Goal: Download file/media

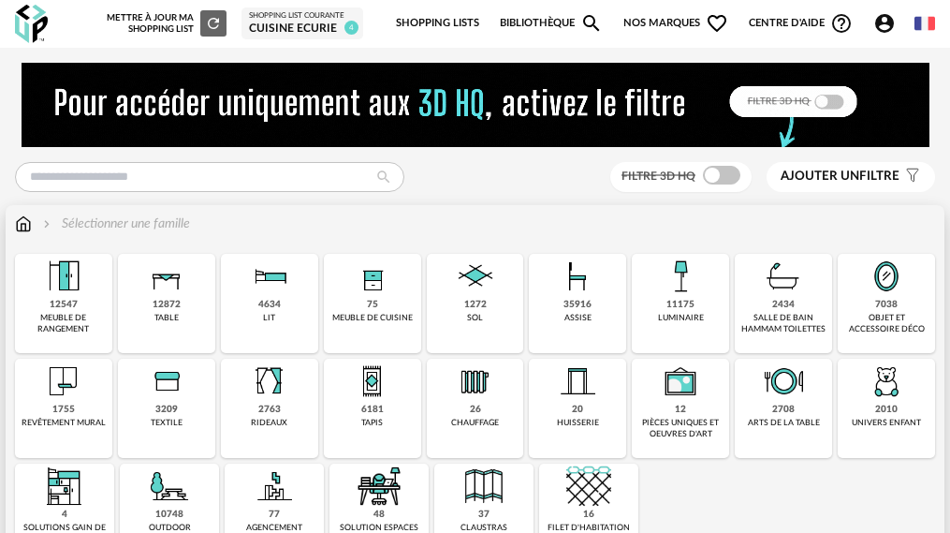
click at [658, 295] on img at bounding box center [680, 276] width 45 height 45
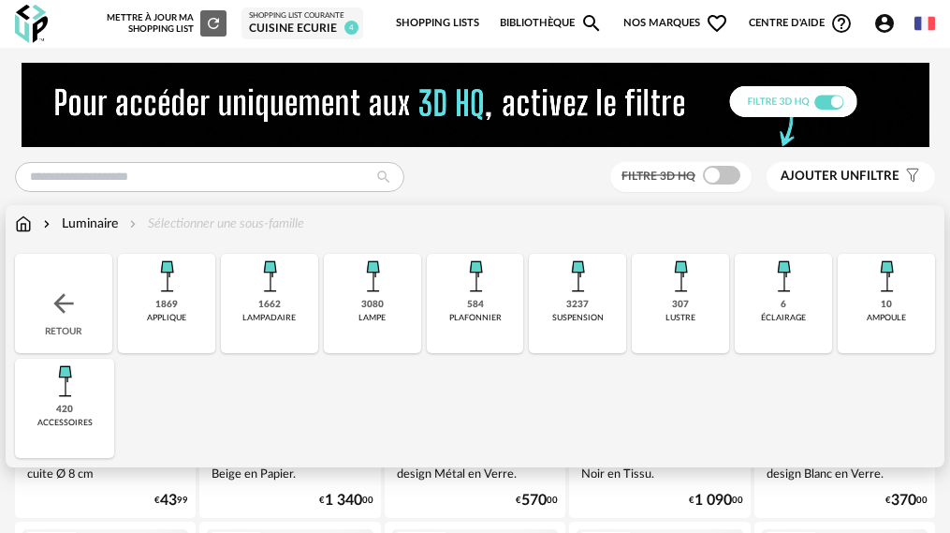
click at [144, 276] on img at bounding box center [166, 276] width 45 height 45
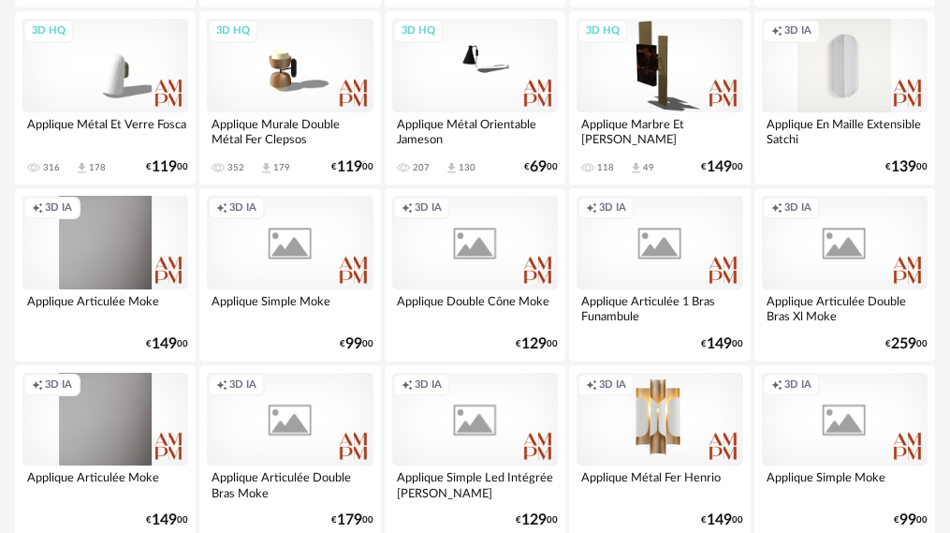
scroll to position [562, 0]
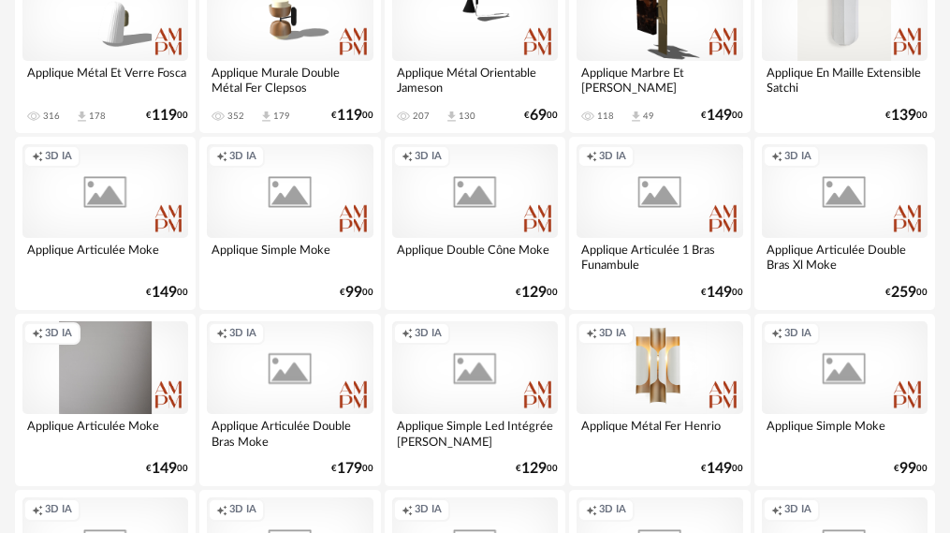
click at [138, 215] on div "Creation icon 3D IA" at bounding box center [105, 191] width 166 height 94
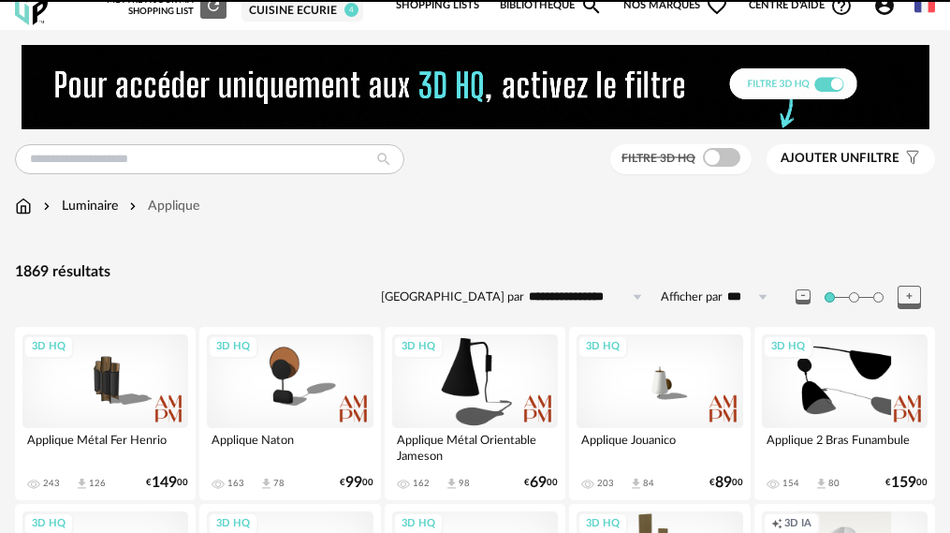
scroll to position [0, 0]
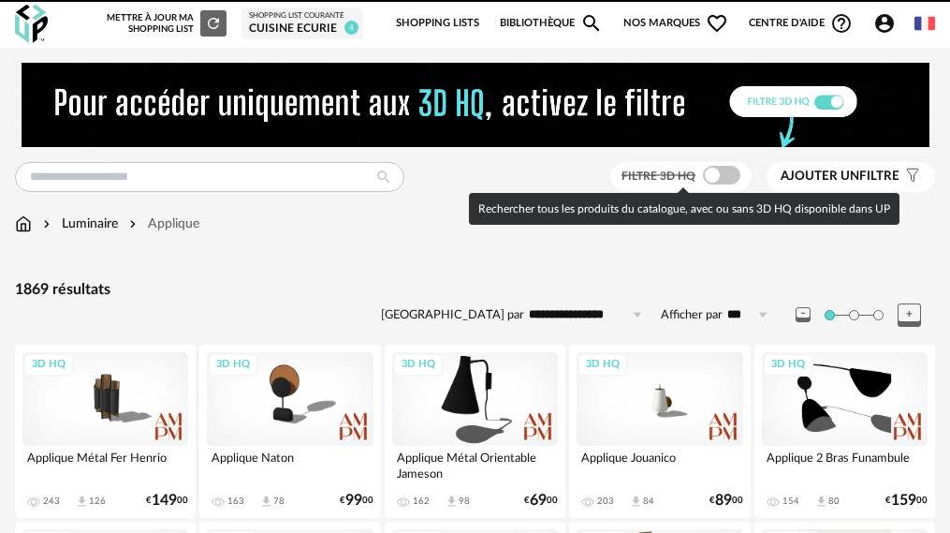
click at [729, 175] on span at bounding box center [721, 175] width 37 height 19
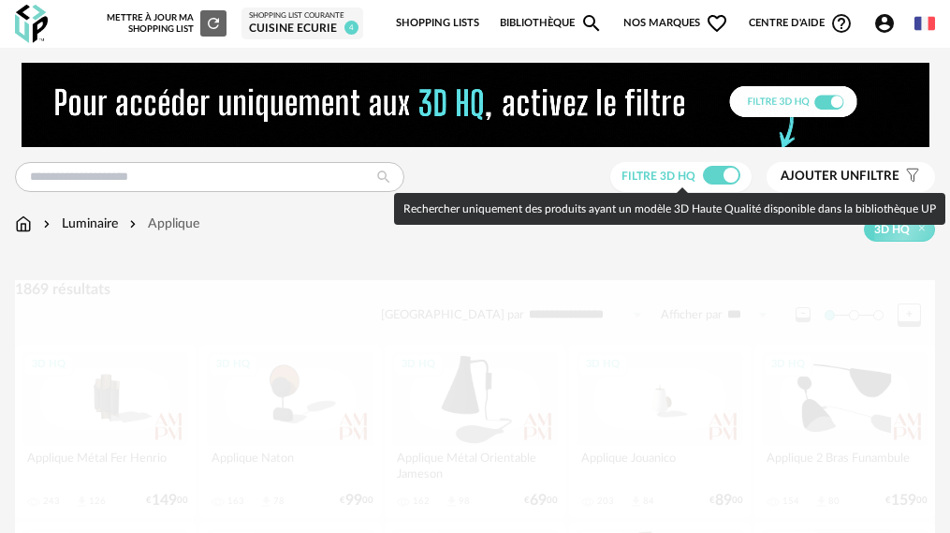
click at [712, 178] on span at bounding box center [721, 175] width 37 height 19
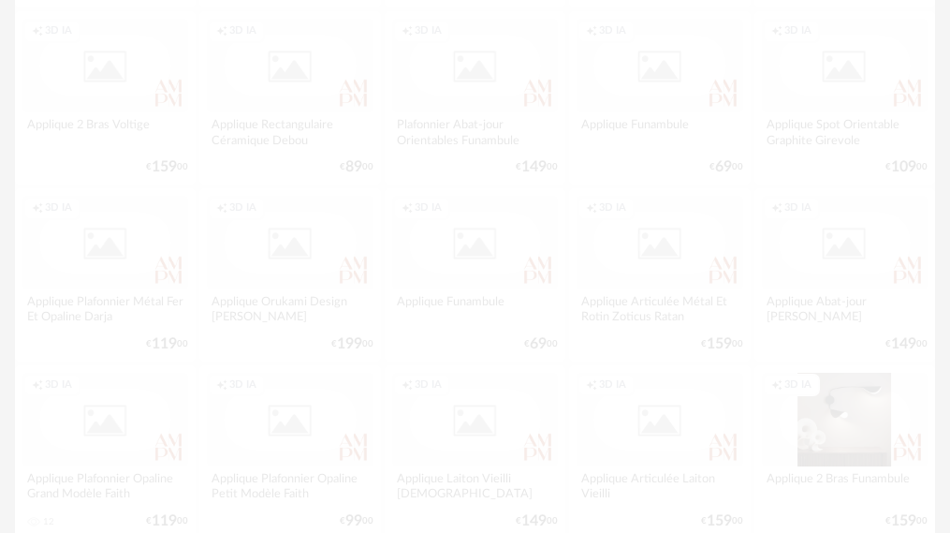
scroll to position [468, 0]
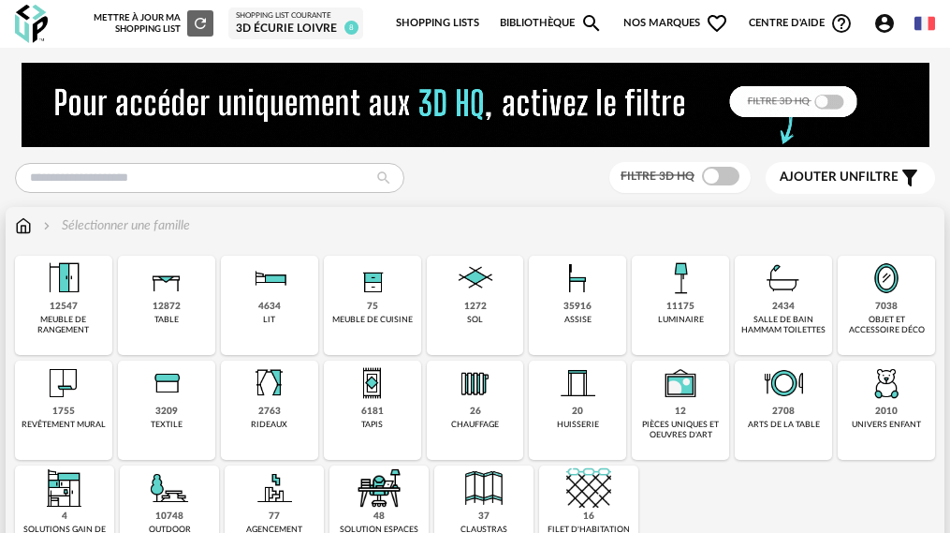
click at [658, 299] on img at bounding box center [680, 278] width 45 height 45
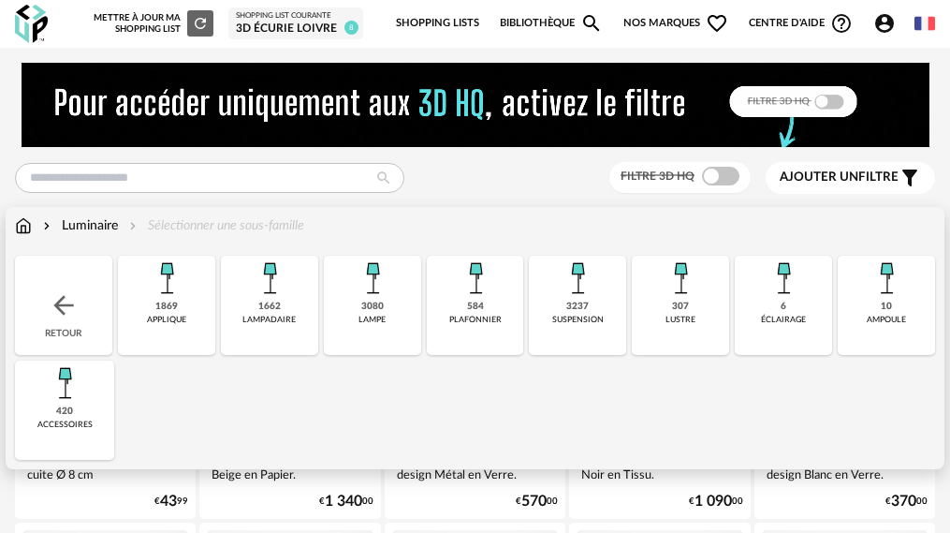
click at [247, 297] on img at bounding box center [269, 278] width 45 height 45
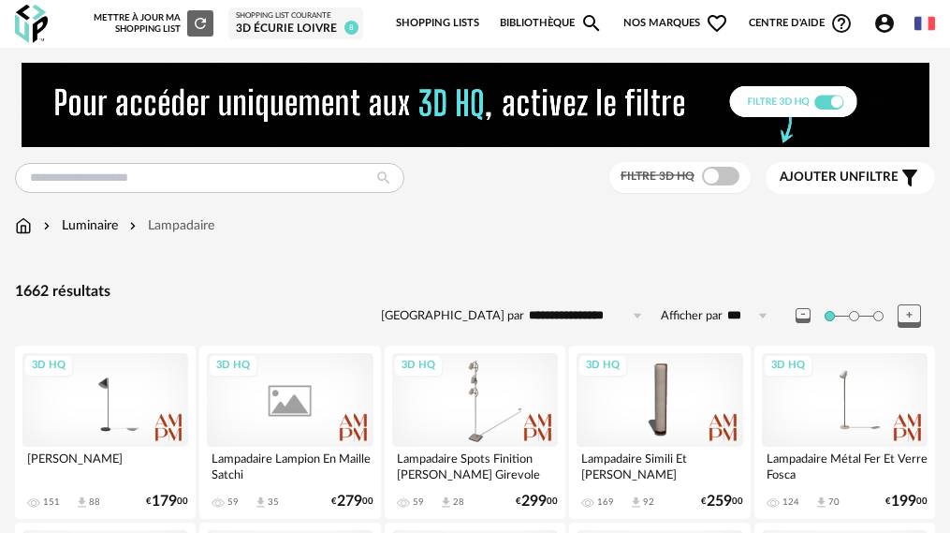
click at [857, 318] on span at bounding box center [854, 316] width 10 height 10
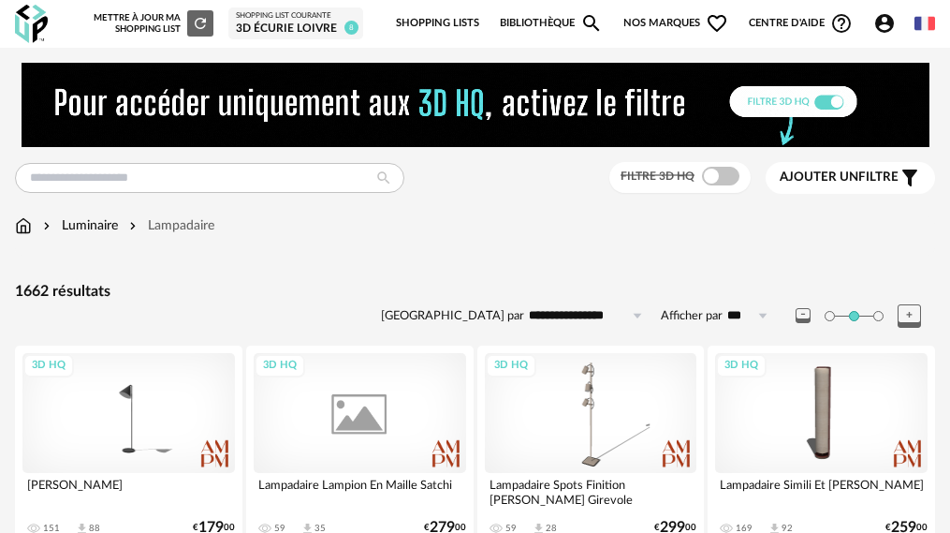
click at [877, 316] on span at bounding box center [879, 316] width 10 height 10
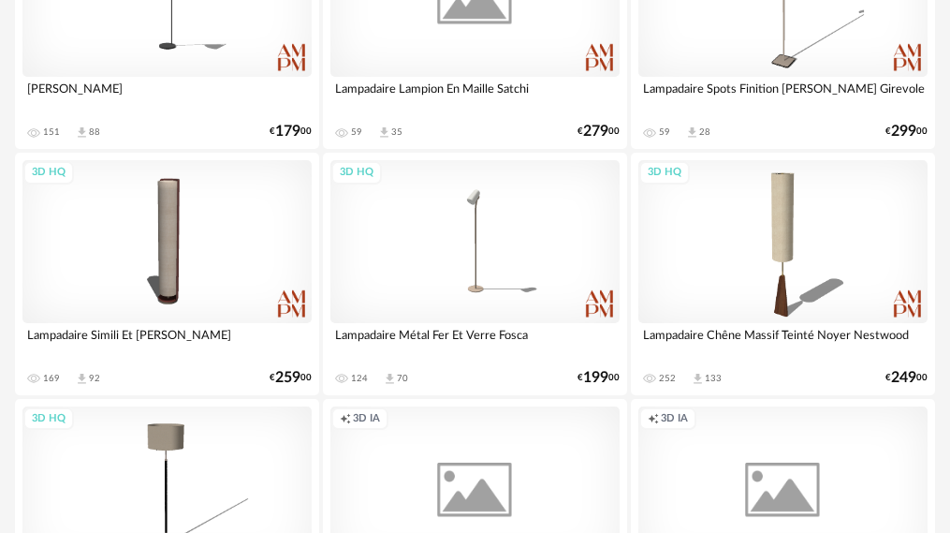
scroll to position [562, 0]
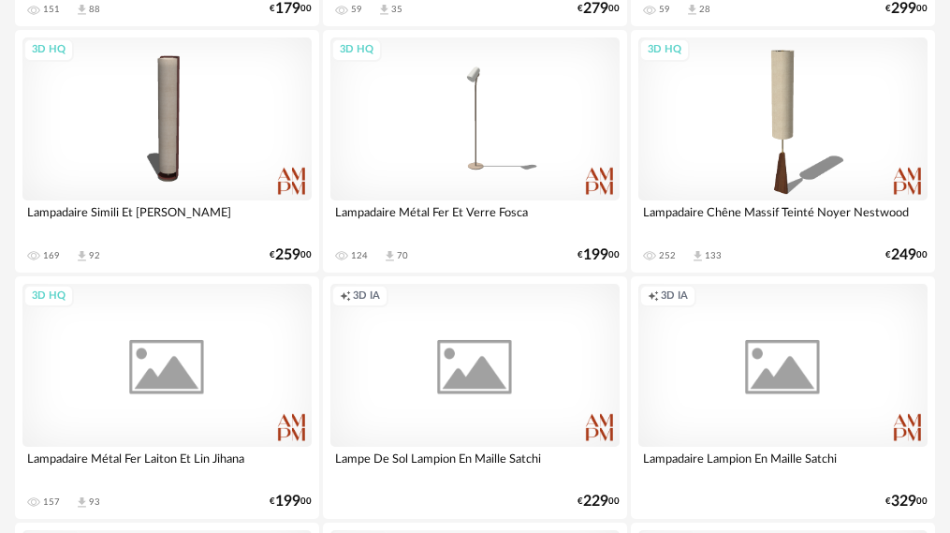
click at [132, 379] on div "3D HQ" at bounding box center [166, 365] width 289 height 163
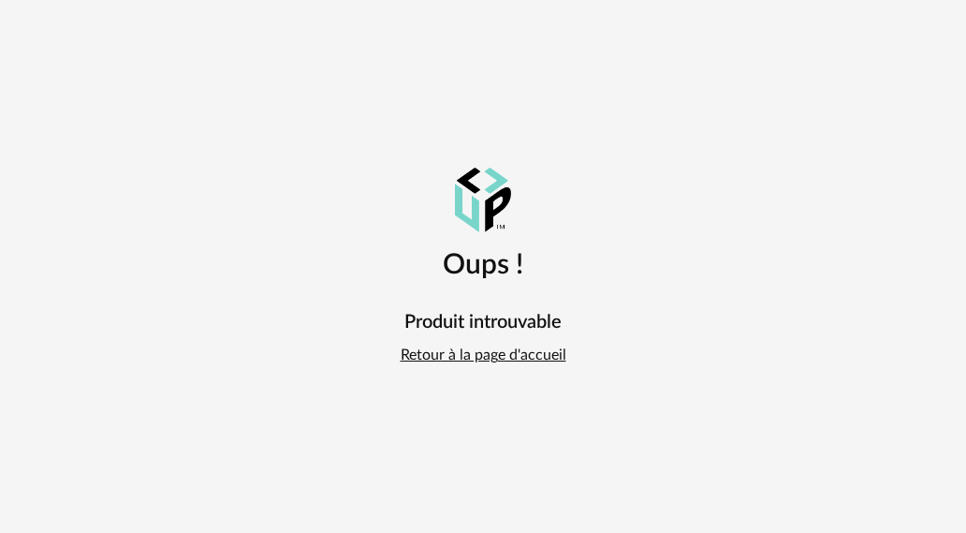
click at [433, 361] on link "Retour à la page d'accueil" at bounding box center [484, 355] width 166 height 20
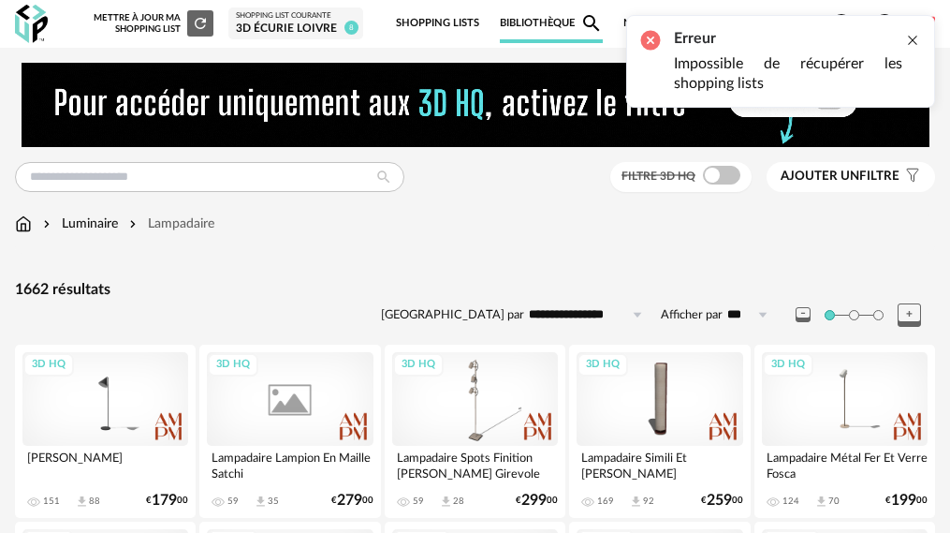
click at [913, 38] on div at bounding box center [912, 40] width 15 height 15
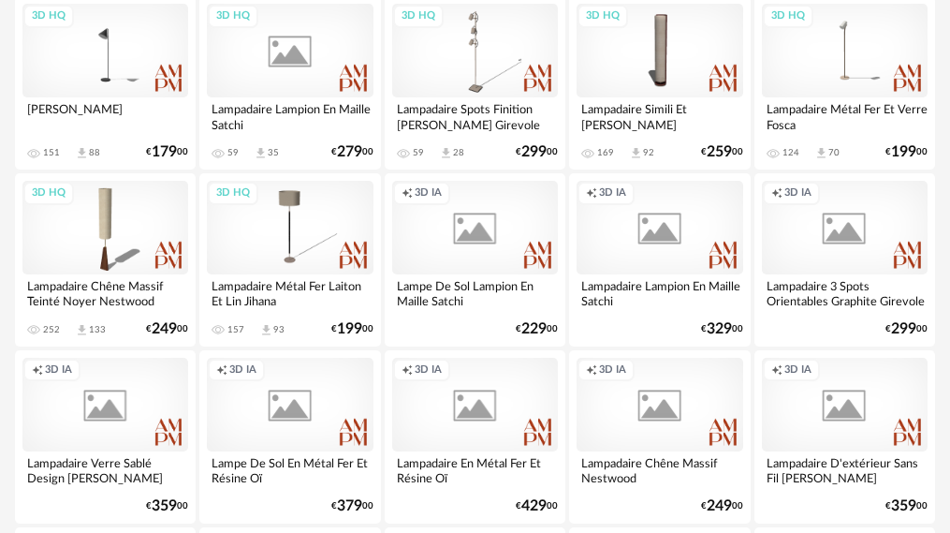
scroll to position [375, 0]
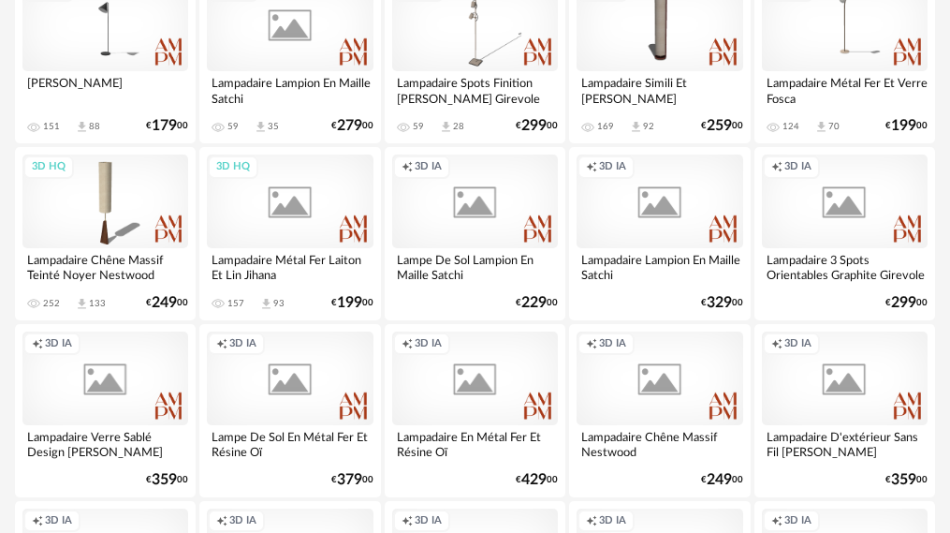
click at [315, 209] on div "3D HQ" at bounding box center [290, 201] width 166 height 94
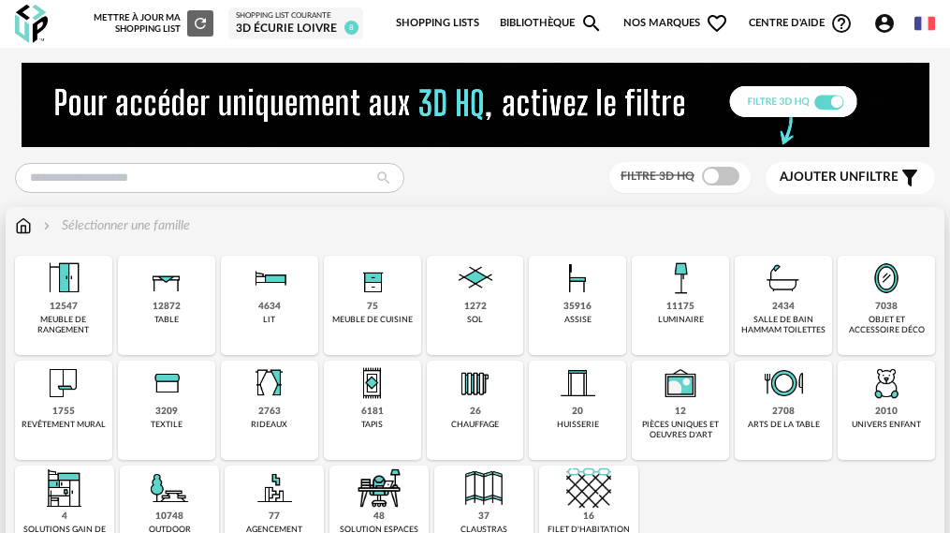
click at [658, 297] on img at bounding box center [680, 278] width 45 height 45
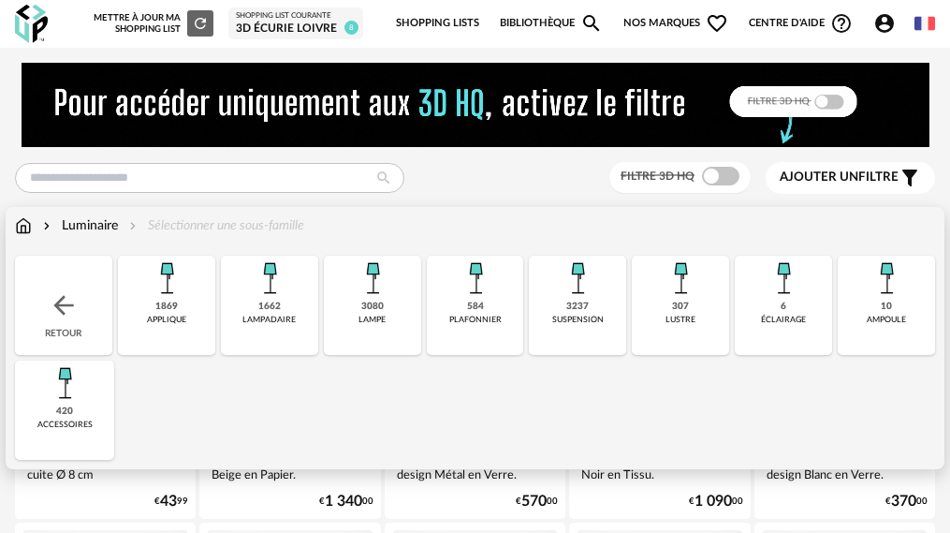
click at [258, 302] on div "1662" at bounding box center [269, 307] width 22 height 12
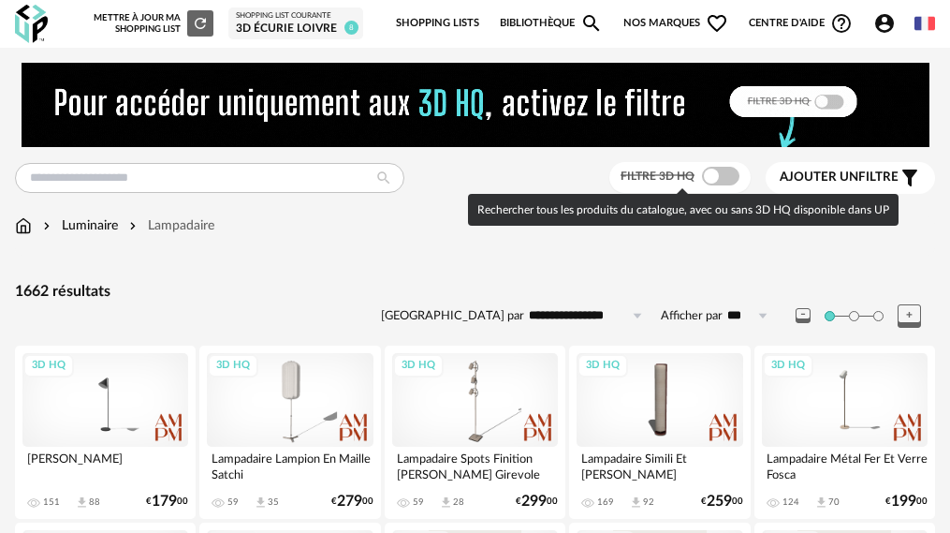
click at [715, 179] on span at bounding box center [720, 176] width 37 height 19
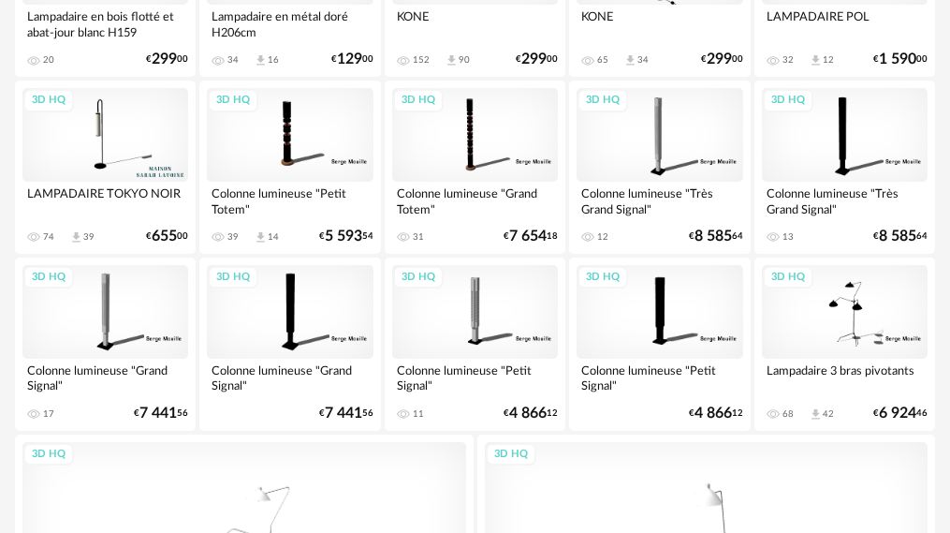
scroll to position [2060, 0]
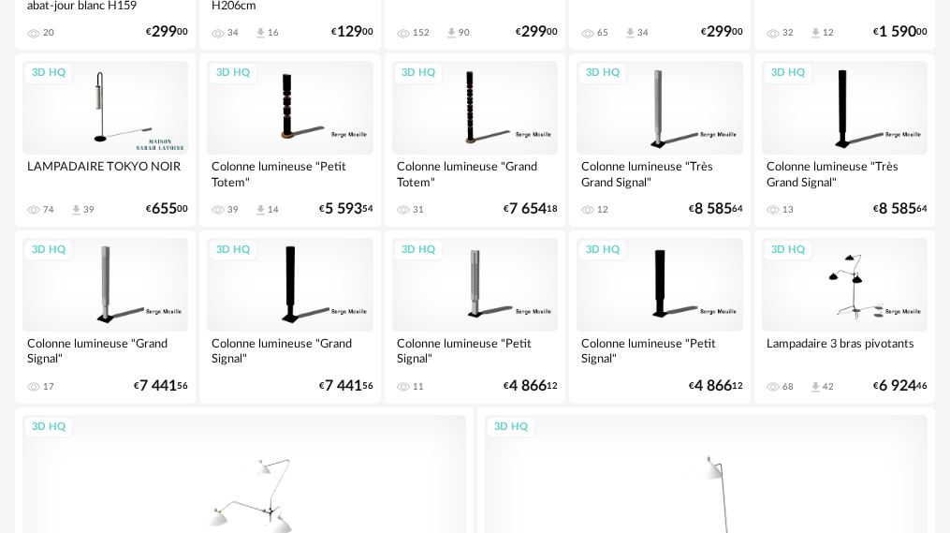
click at [115, 104] on div "3D HQ" at bounding box center [105, 108] width 166 height 94
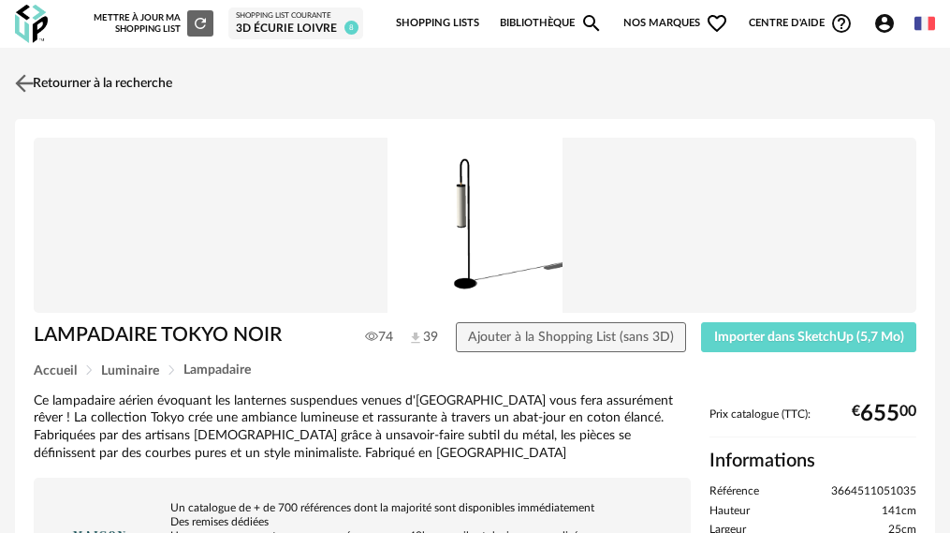
click at [36, 85] on img at bounding box center [24, 82] width 27 height 27
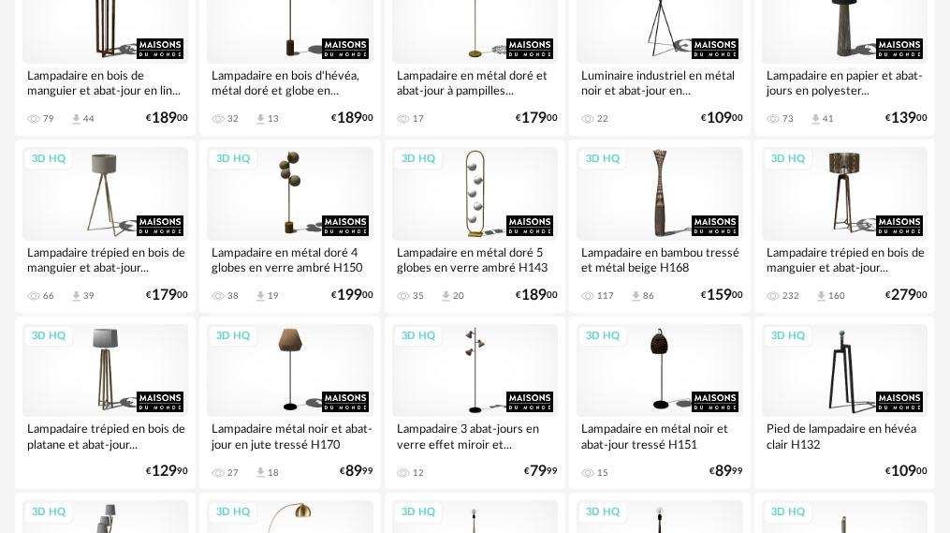
scroll to position [1402, 0]
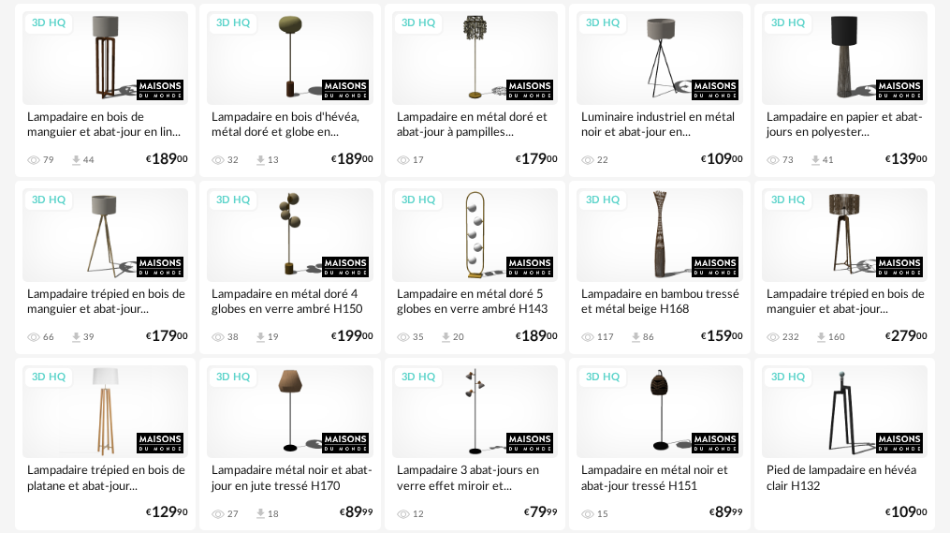
click at [87, 422] on div "3D HQ" at bounding box center [105, 412] width 166 height 94
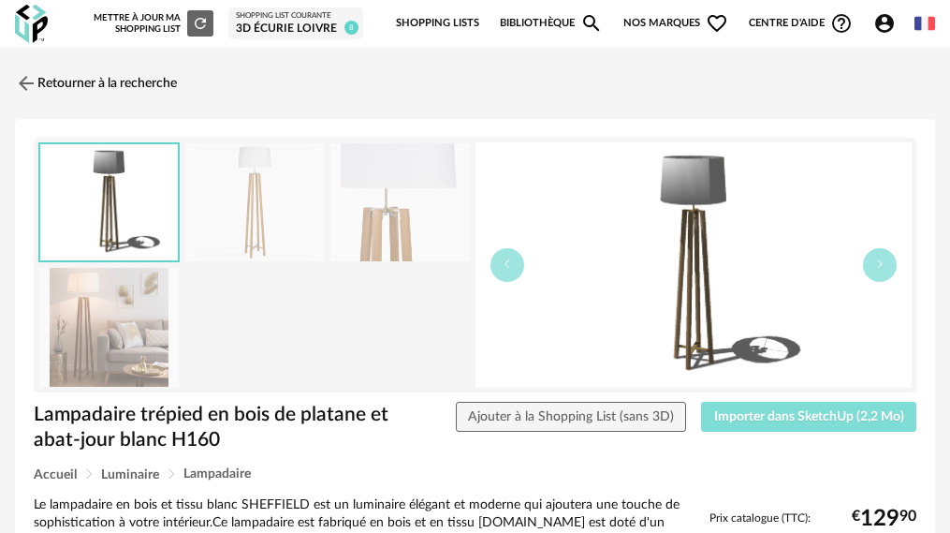
click at [810, 418] on span "Importer dans SketchUp (2,2 Mo)" at bounding box center [809, 416] width 190 height 13
